Goal: Transaction & Acquisition: Download file/media

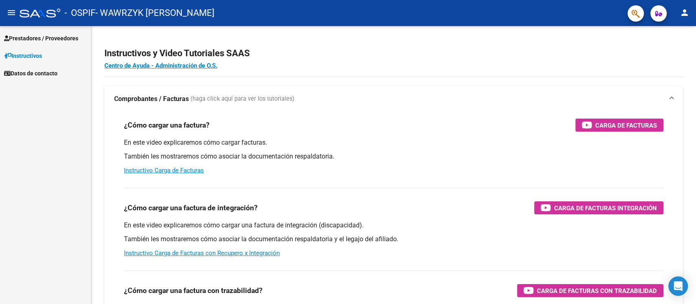
click at [52, 38] on span "Prestadores / Proveedores" at bounding box center [41, 38] width 74 height 9
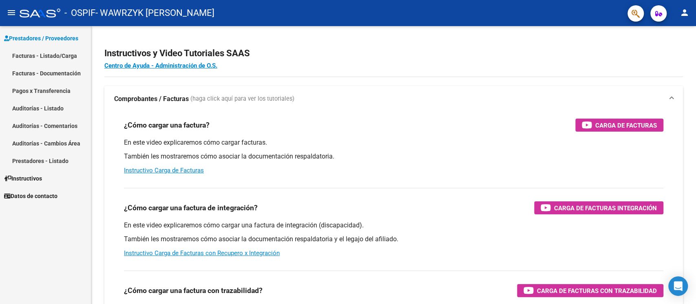
click at [55, 57] on link "Facturas - Listado/Carga" at bounding box center [45, 56] width 91 height 18
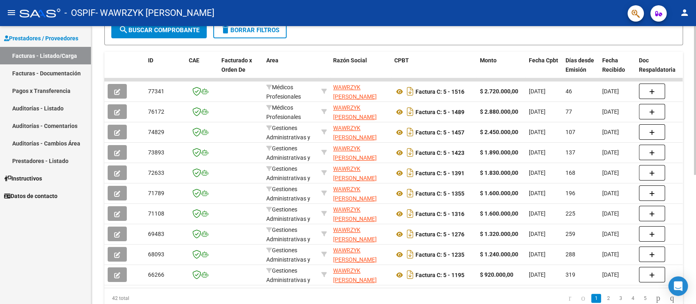
scroll to position [205, 0]
click at [696, 158] on div at bounding box center [695, 213] width 2 height 149
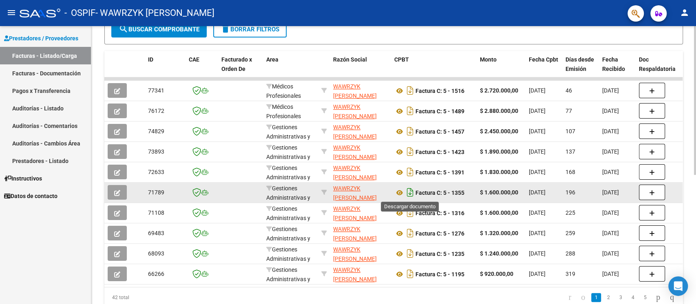
click at [410, 193] on icon "Descargar documento" at bounding box center [410, 192] width 11 height 13
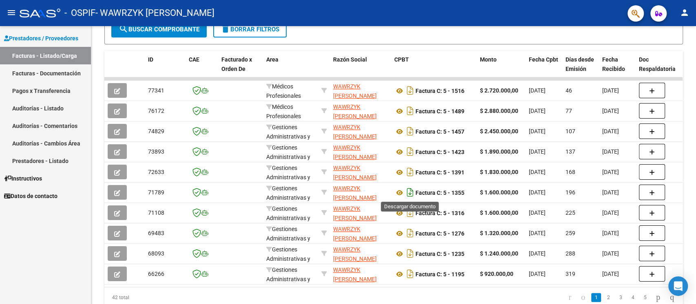
click at [414, 194] on icon "Descargar documento" at bounding box center [410, 192] width 11 height 13
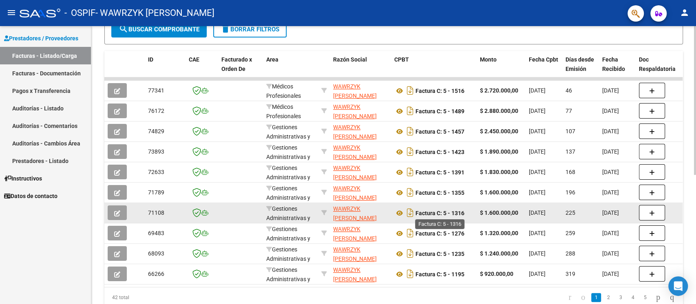
click at [434, 213] on strong "Factura C: 5 - 1316" at bounding box center [440, 213] width 49 height 7
click at [412, 214] on icon "Descargar documento" at bounding box center [410, 212] width 11 height 13
click at [412, 214] on icon at bounding box center [409, 213] width 12 height 12
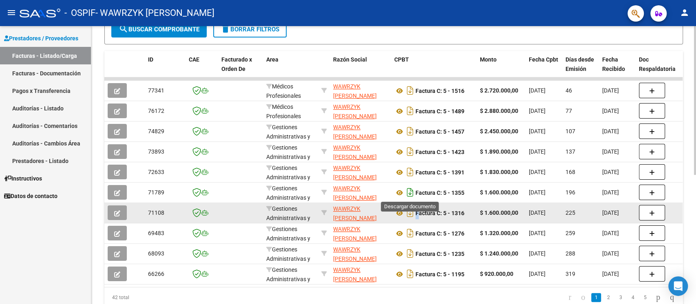
click at [412, 191] on icon "Descargar documento" at bounding box center [410, 192] width 11 height 13
